Goal: Task Accomplishment & Management: Use online tool/utility

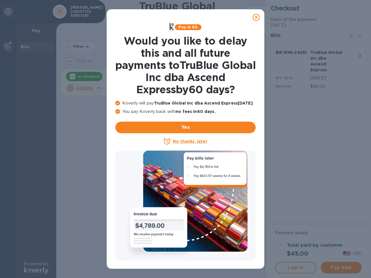
click at [256, 17] on icon at bounding box center [255, 17] width 7 height 7
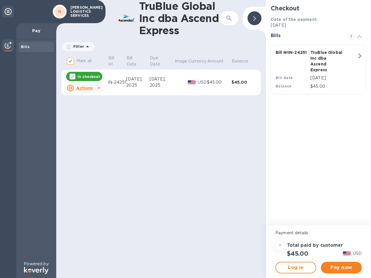
click at [172, 27] on icon at bounding box center [171, 26] width 5 height 7
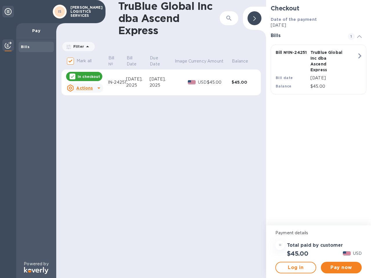
click at [118, 103] on div "Mark all Bill № Bill Date Due Date Image Currency Amount Balance In checkout Ac…" at bounding box center [161, 78] width 210 height 49
click at [118, 111] on div "TruBlue Global Inc dba Ascend Express ​ Filter Amount Mark all Bill № Bill Date…" at bounding box center [161, 139] width 210 height 278
click at [185, 127] on div "TruBlue Global Inc dba Ascend Express ​ Filter Amount Mark all Bill № Bill Date…" at bounding box center [161, 139] width 210 height 278
click at [185, 141] on div "TruBlue Global Inc dba Ascend Express ​ Filter Amount Mark all Bill № Bill Date…" at bounding box center [161, 139] width 210 height 278
click at [168, 141] on div "TruBlue Global Inc dba Ascend Express ​ Filter Amount Mark all Bill № Bill Date…" at bounding box center [161, 139] width 210 height 278
